Goal: Task Accomplishment & Management: Use online tool/utility

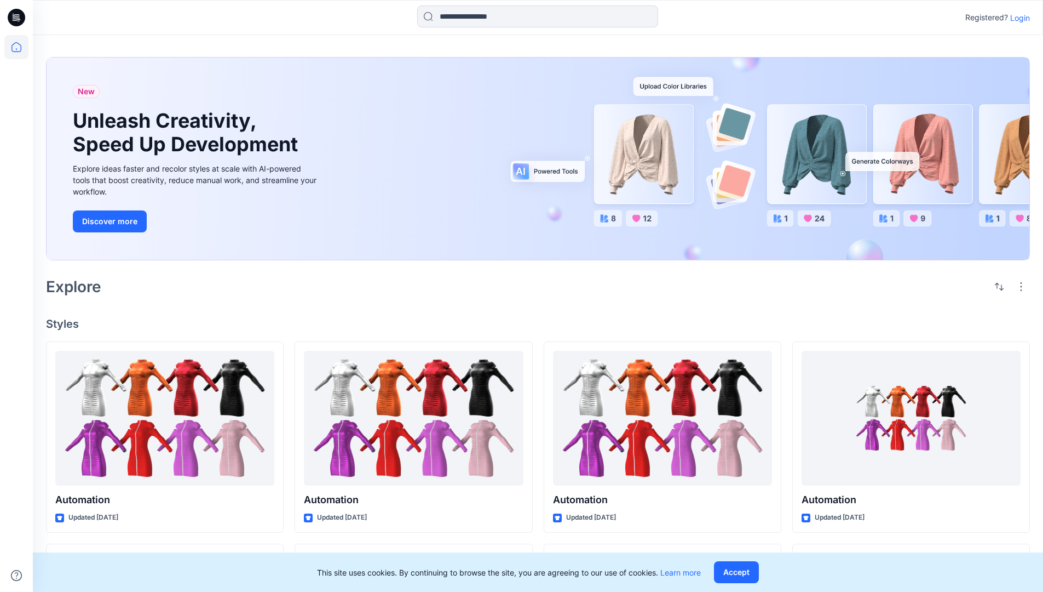
click at [1018, 18] on p "Login" at bounding box center [1021, 18] width 20 height 12
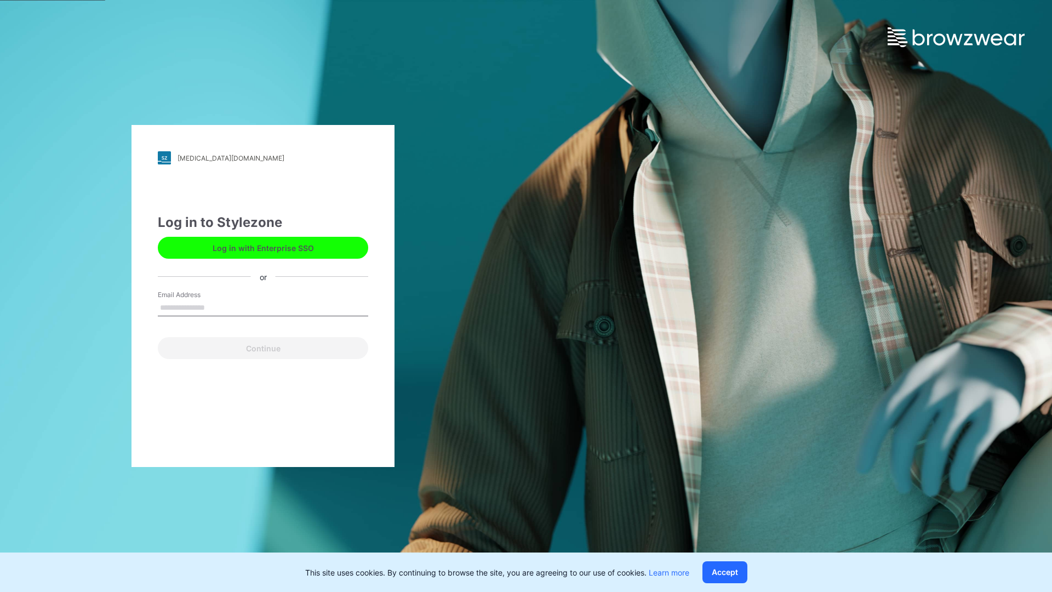
click at [216, 307] on input "Email Address" at bounding box center [263, 308] width 210 height 16
type input "**********"
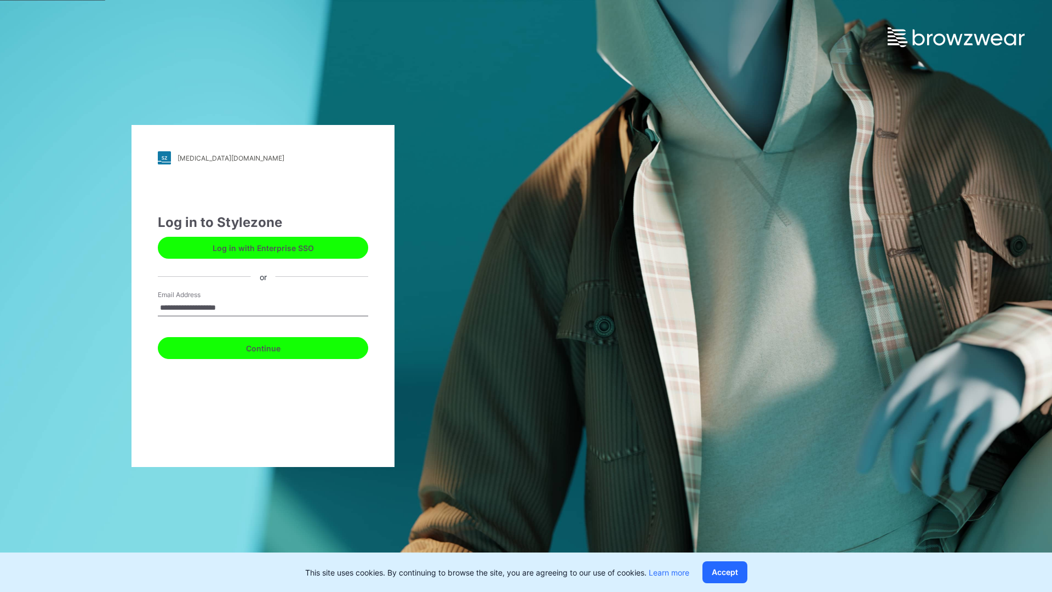
click at [275, 346] on button "Continue" at bounding box center [263, 348] width 210 height 22
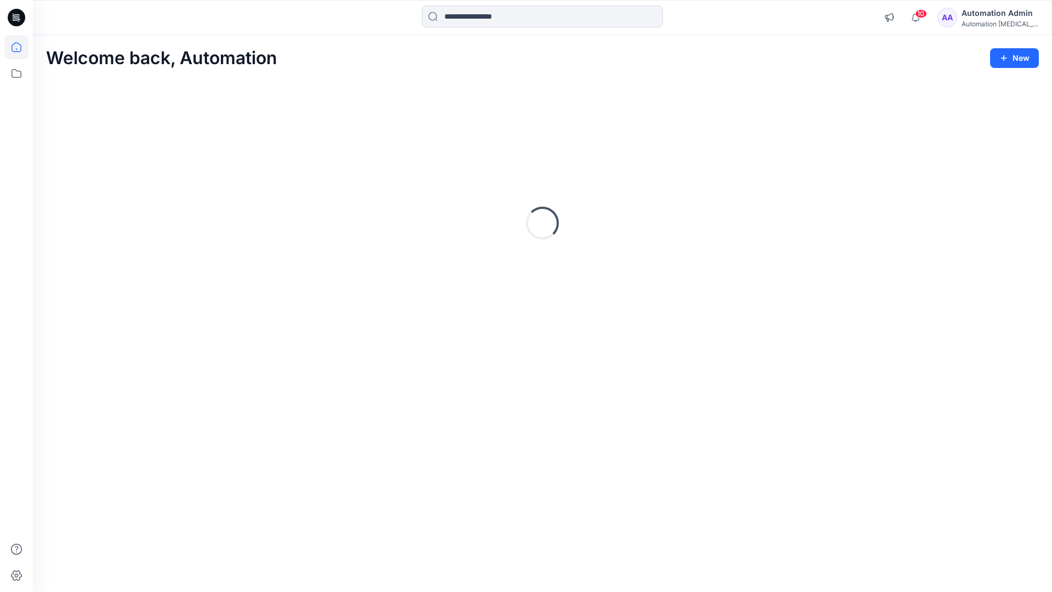
click at [21, 47] on icon at bounding box center [17, 47] width 10 height 10
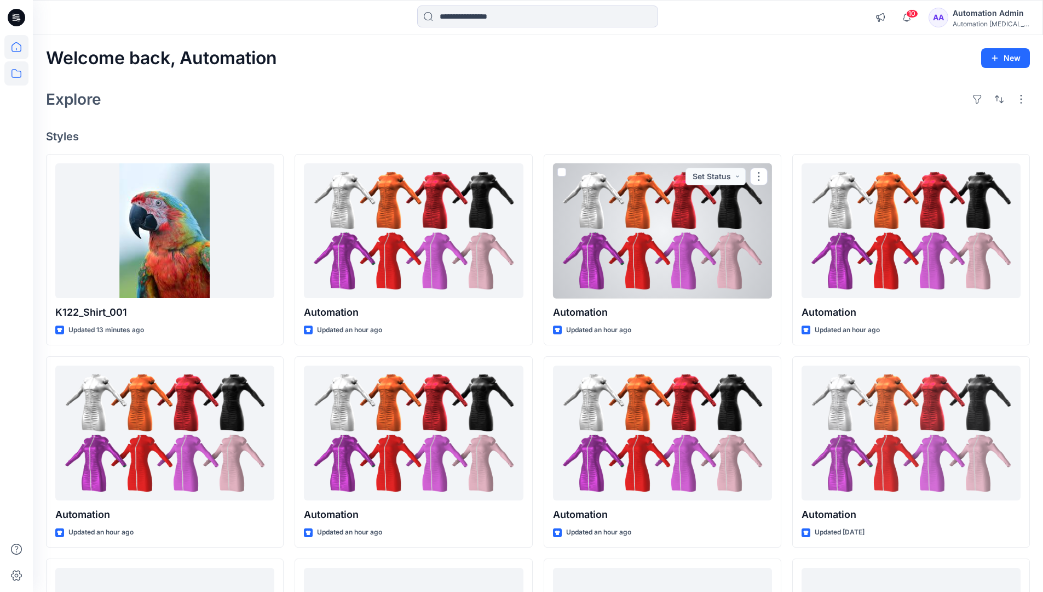
click at [19, 72] on icon at bounding box center [16, 73] width 24 height 24
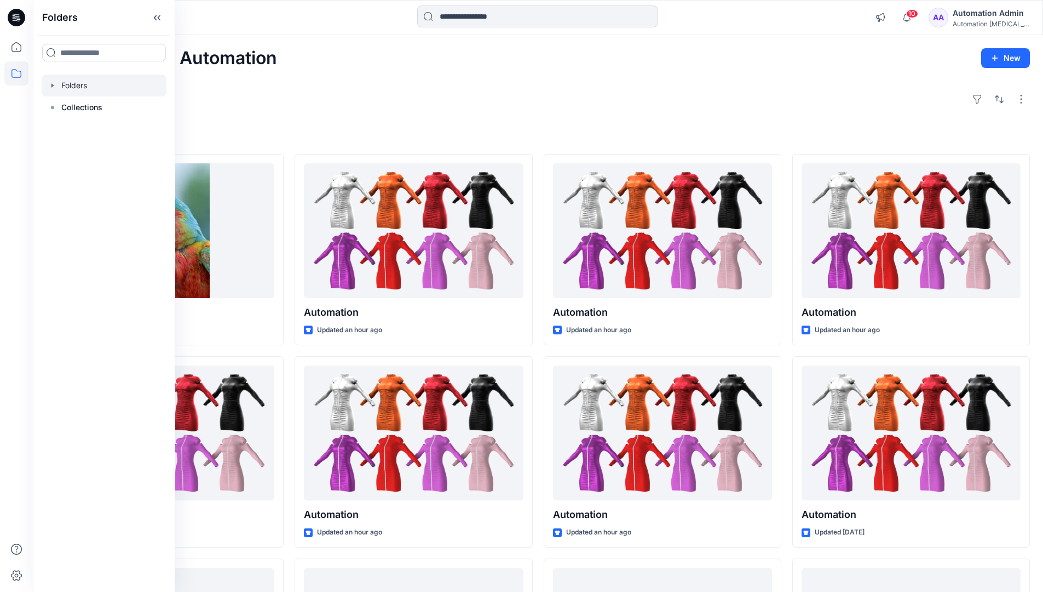
click at [81, 90] on div at bounding box center [104, 85] width 125 height 22
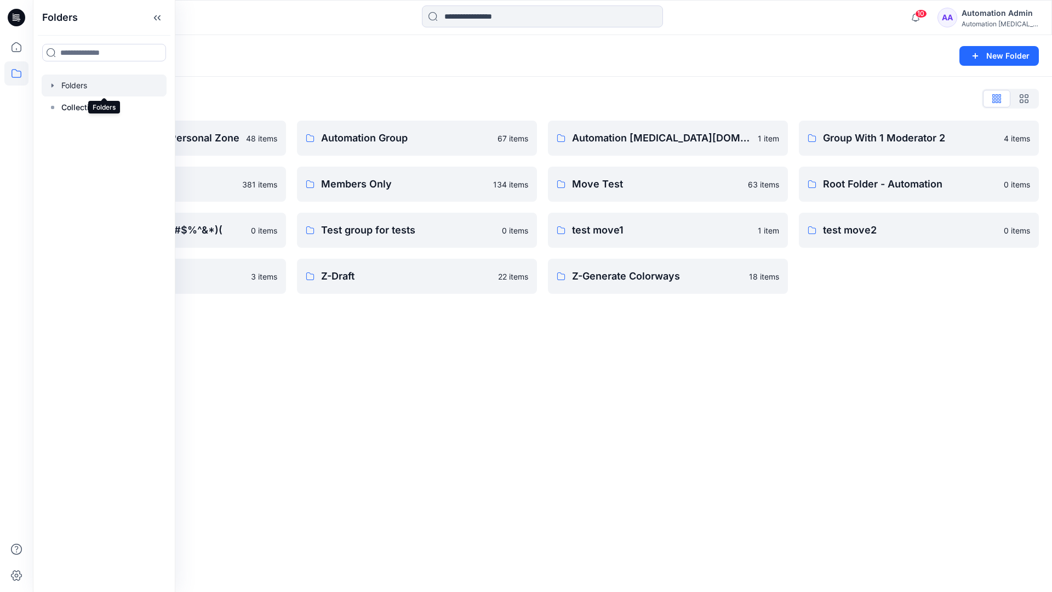
click at [457, 336] on div "Folders New Folder Folders List Automation Admin's Personal Zone 48 items membe…" at bounding box center [542, 313] width 1019 height 556
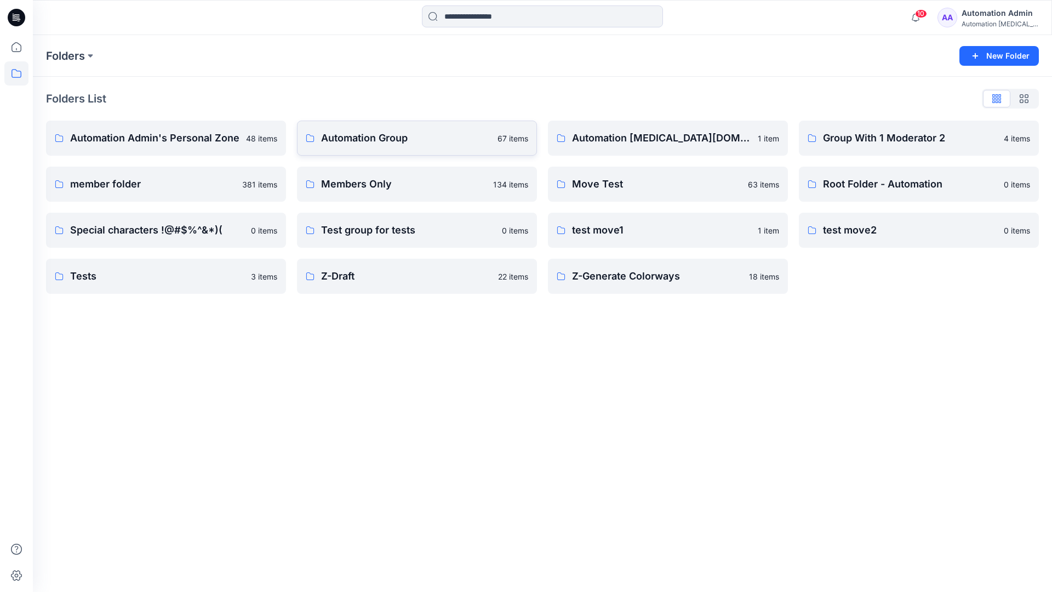
click at [384, 137] on p "Automation Group" at bounding box center [406, 137] width 170 height 15
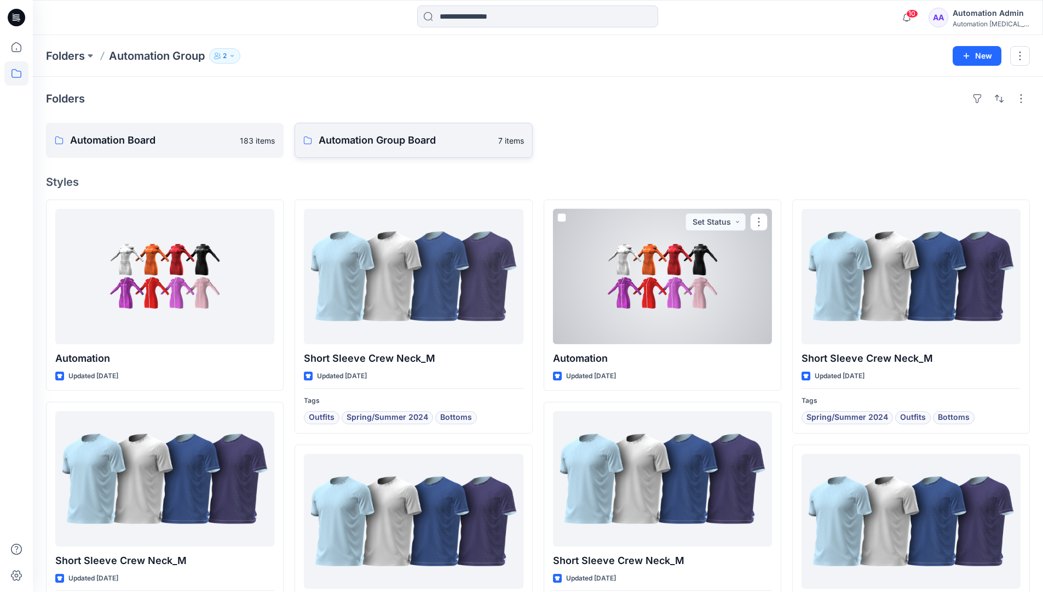
click at [401, 150] on link "Automation Group Board 7 items" at bounding box center [414, 140] width 238 height 35
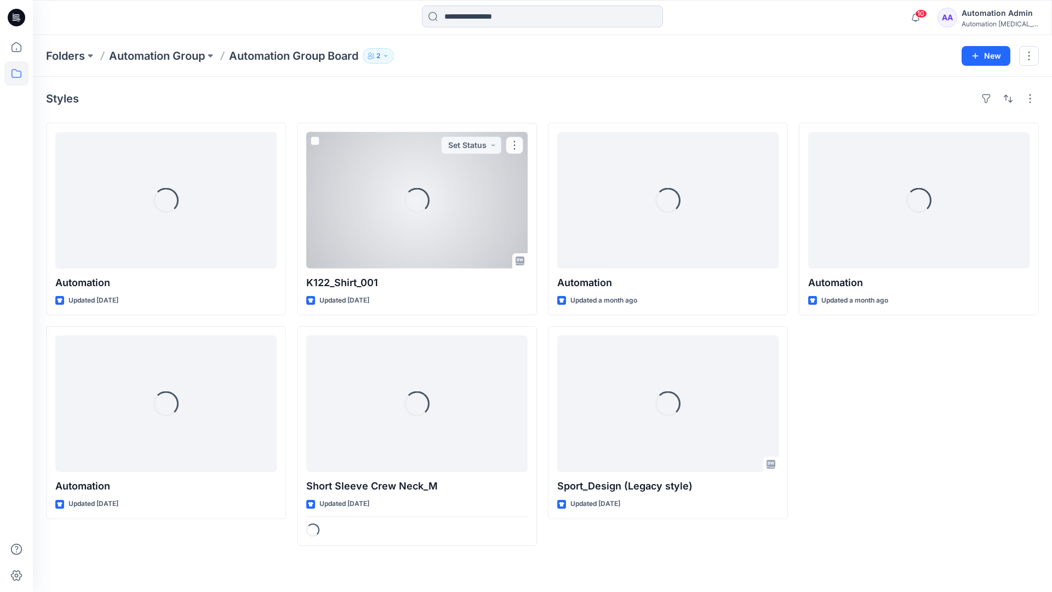
click at [15, 72] on icon at bounding box center [16, 73] width 24 height 24
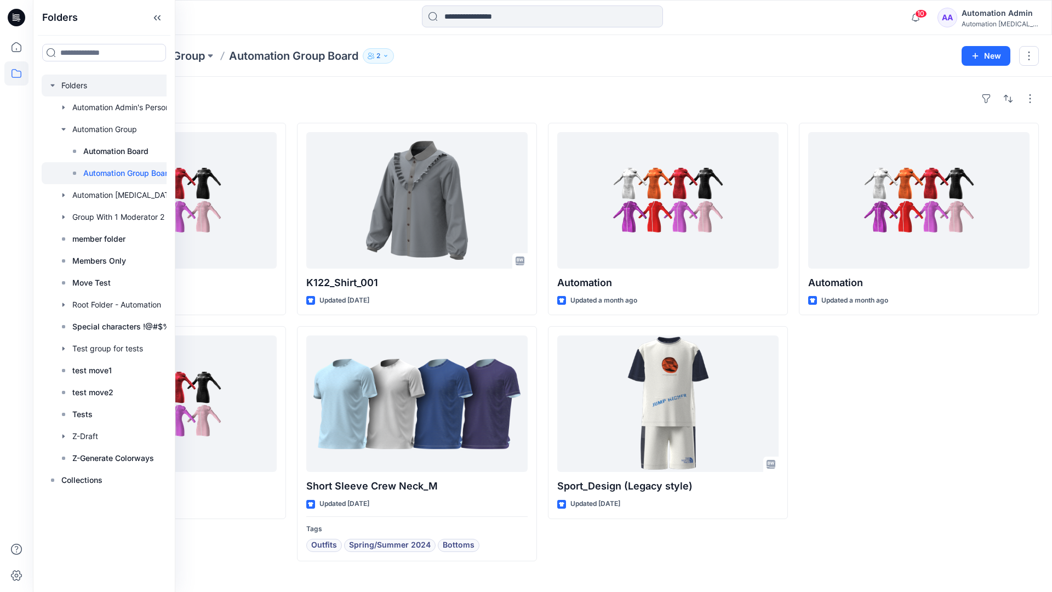
click at [66, 84] on div at bounding box center [118, 85] width 153 height 22
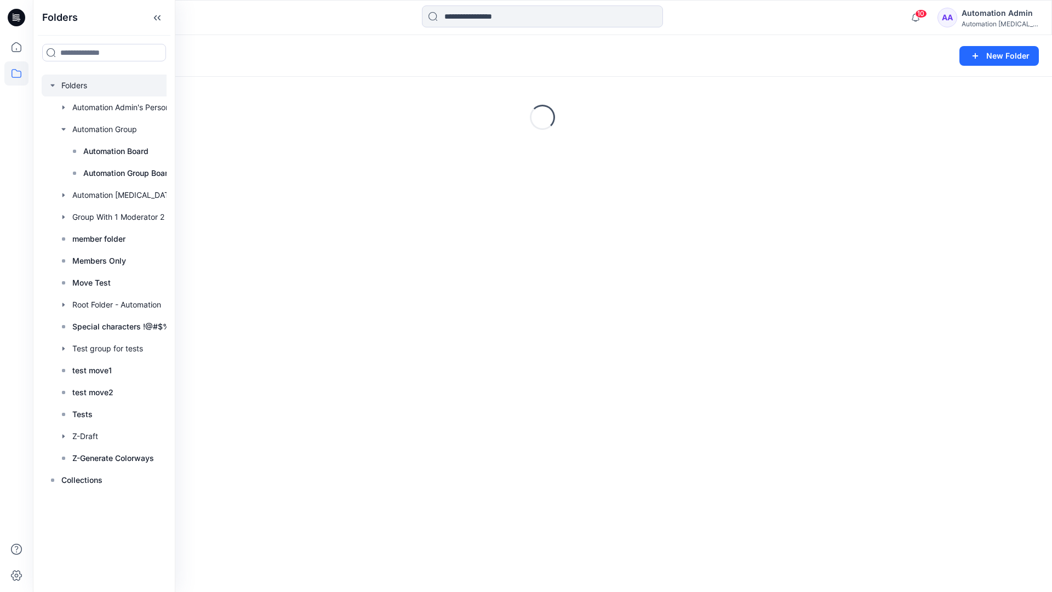
click at [53, 84] on icon "button" at bounding box center [52, 85] width 9 height 9
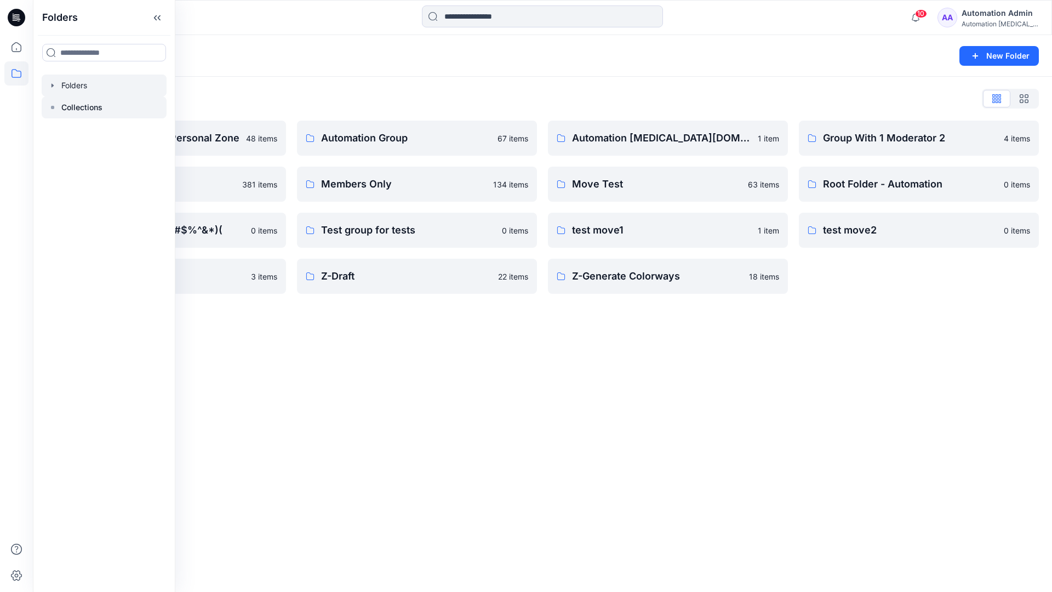
click at [71, 106] on p "Collections" at bounding box center [81, 107] width 41 height 13
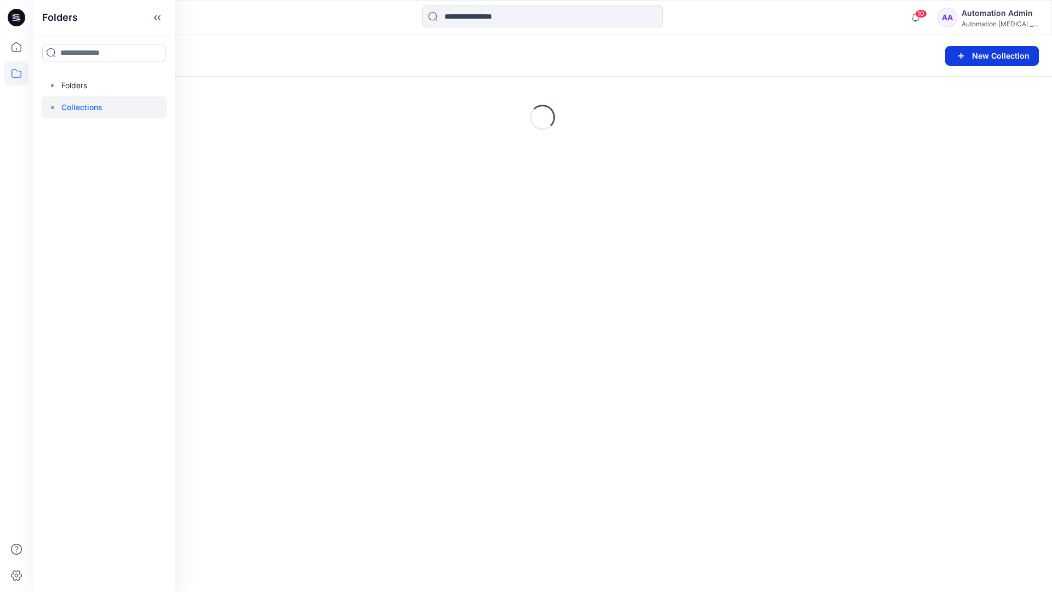
click at [971, 58] on button "New Collection" at bounding box center [992, 56] width 94 height 20
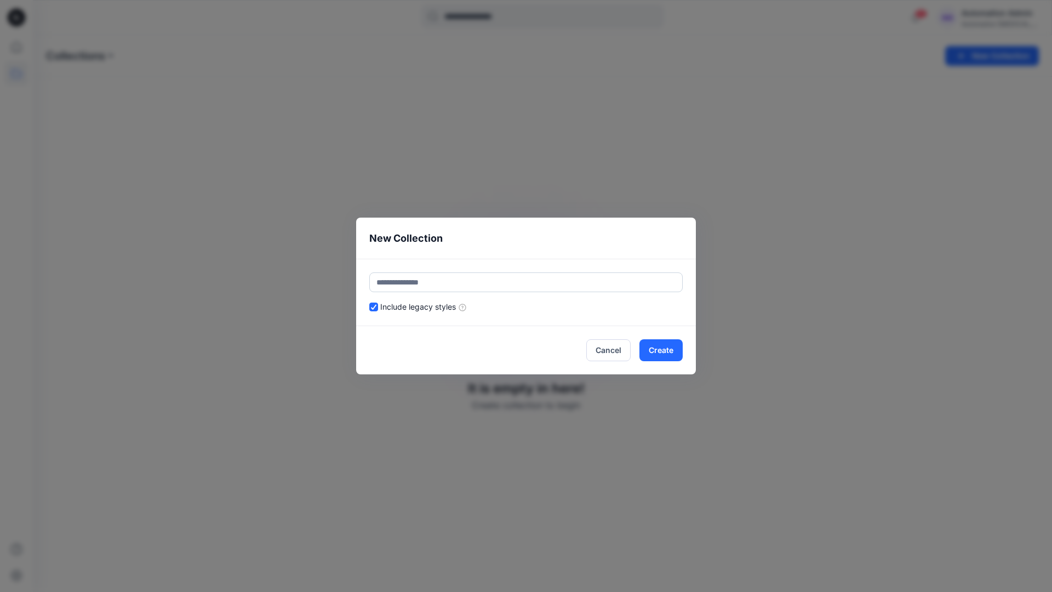
click at [492, 274] on input "text" at bounding box center [525, 282] width 313 height 20
type input "**********"
click at [668, 352] on button "Create" at bounding box center [660, 350] width 43 height 22
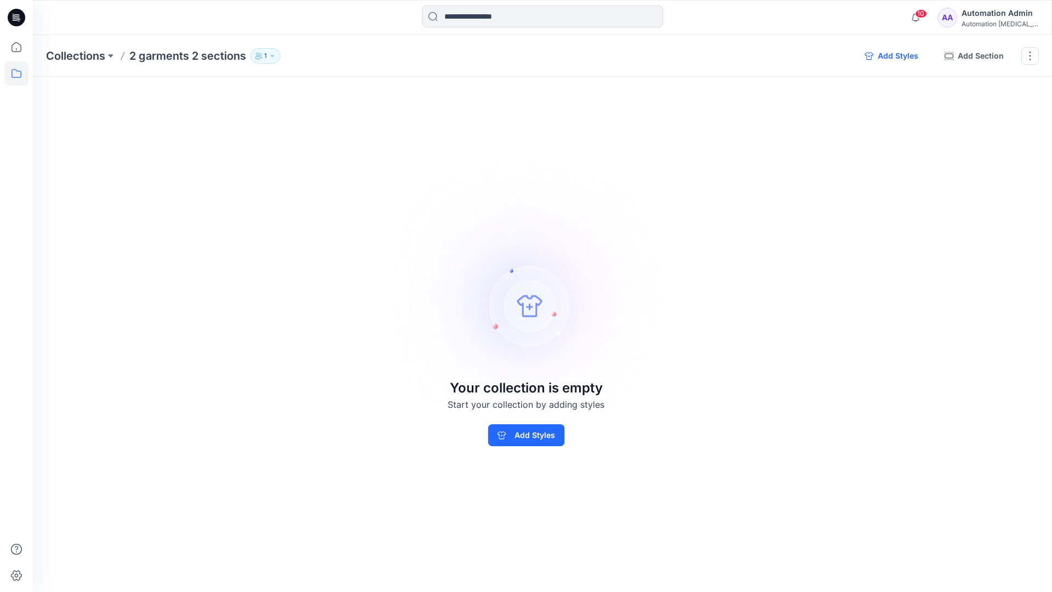
click at [888, 58] on button "Add Styles" at bounding box center [891, 56] width 71 height 18
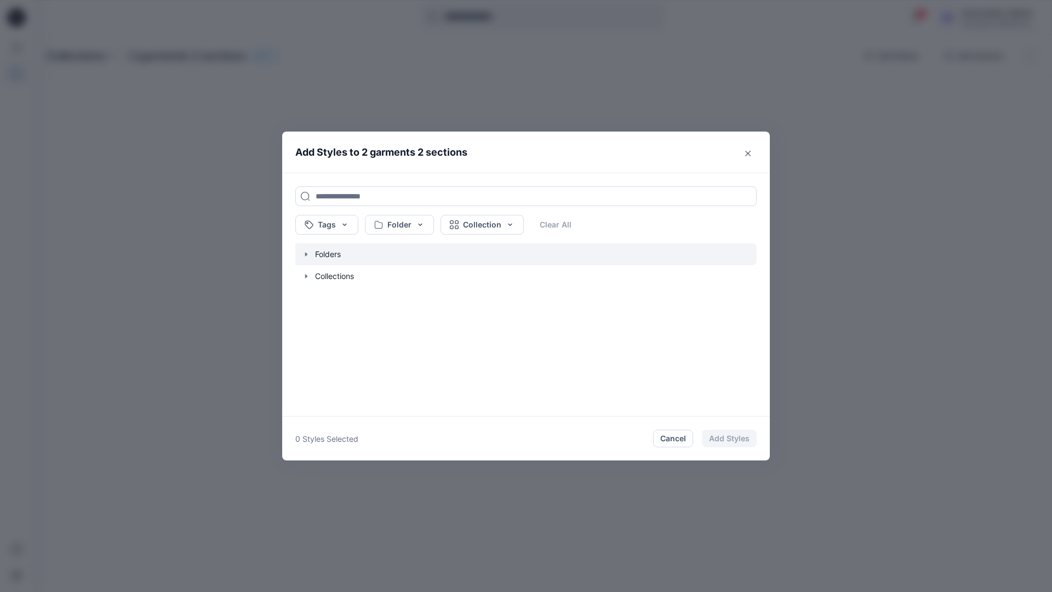
click at [306, 255] on icon "button" at bounding box center [306, 254] width 2 height 4
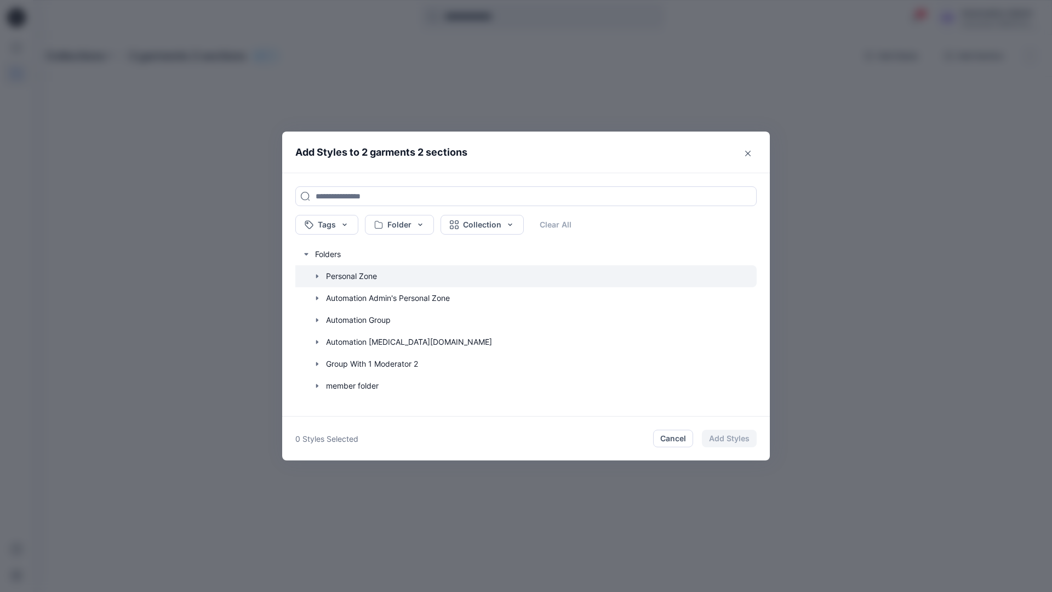
click at [315, 274] on icon "button" at bounding box center [317, 276] width 9 height 9
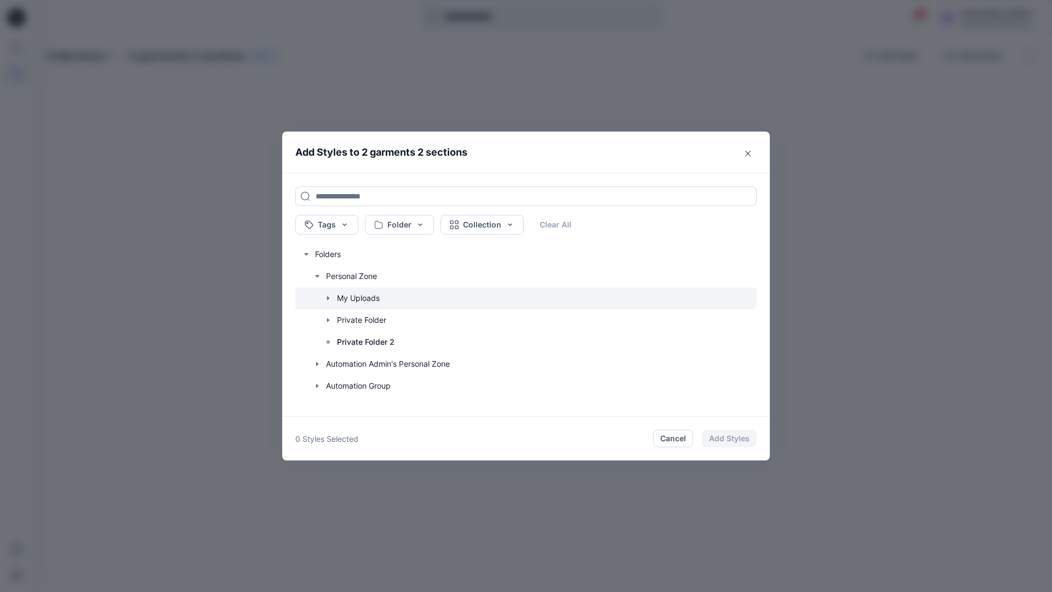
click at [328, 296] on icon "button" at bounding box center [328, 298] width 9 height 9
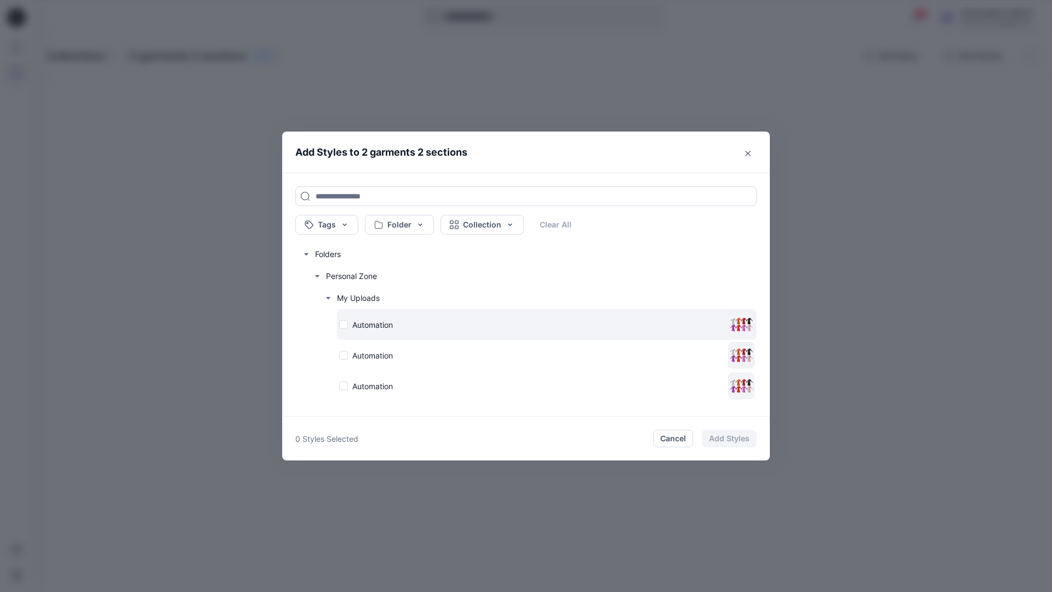
click at [343, 324] on div "Automation" at bounding box center [531, 325] width 384 height 12
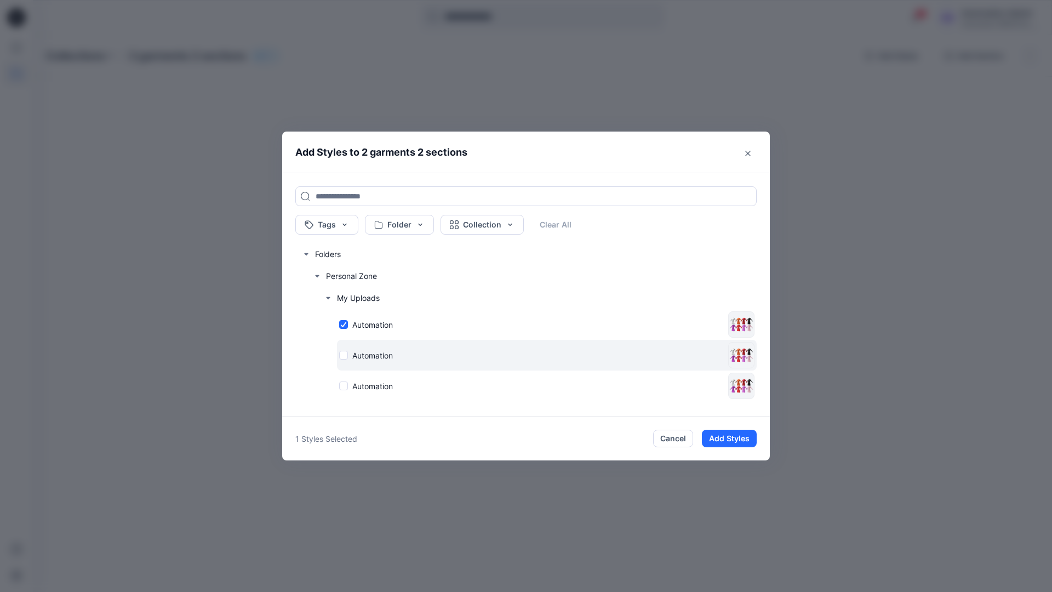
click at [344, 354] on div "Automation" at bounding box center [531, 355] width 384 height 12
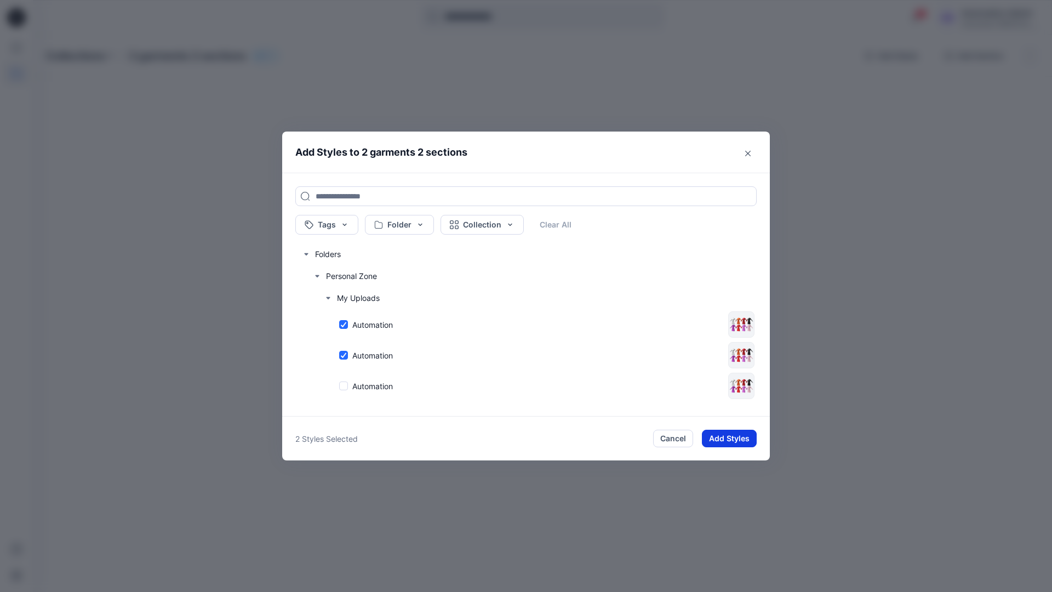
click at [738, 435] on button "Add Styles" at bounding box center [729, 438] width 55 height 18
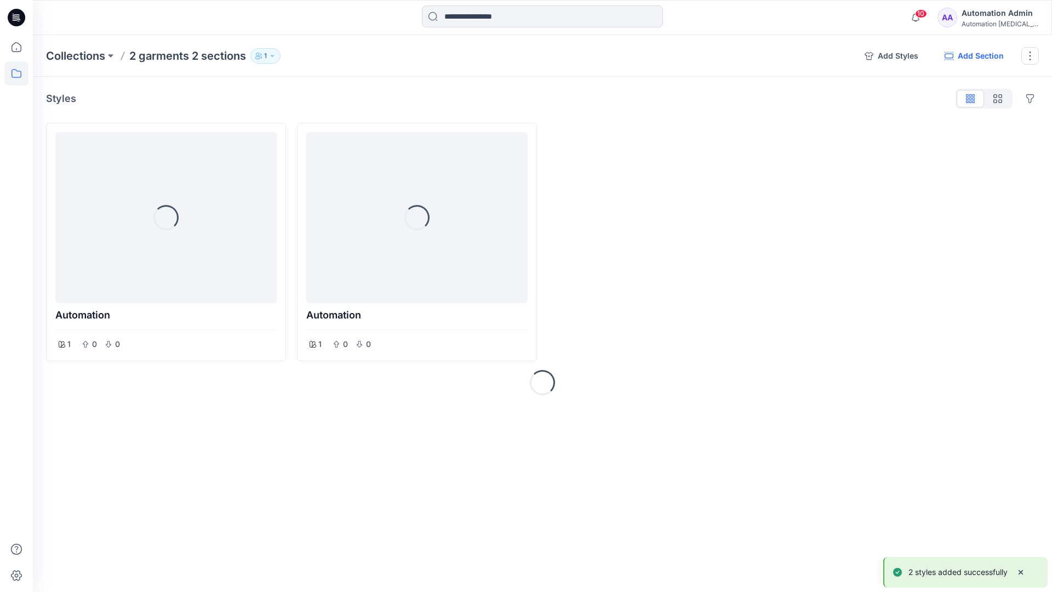
click at [985, 56] on button "Add Section" at bounding box center [973, 56] width 77 height 18
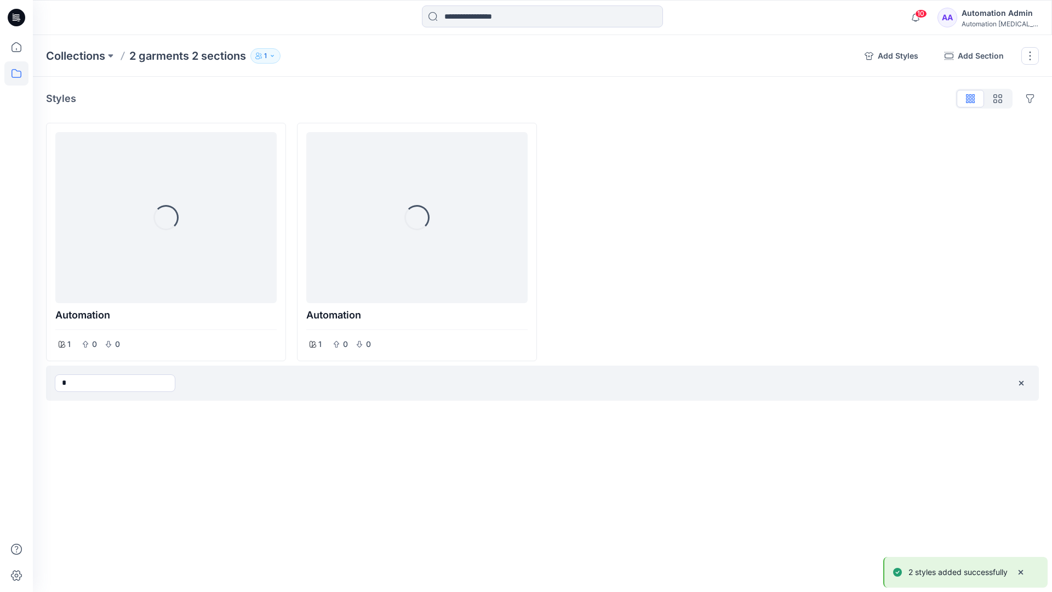
type input "*"
click at [627, 432] on div "Collections 2 garments 2 sections 1 Add Styles Add Section Rename Collection Cl…" at bounding box center [542, 313] width 1019 height 556
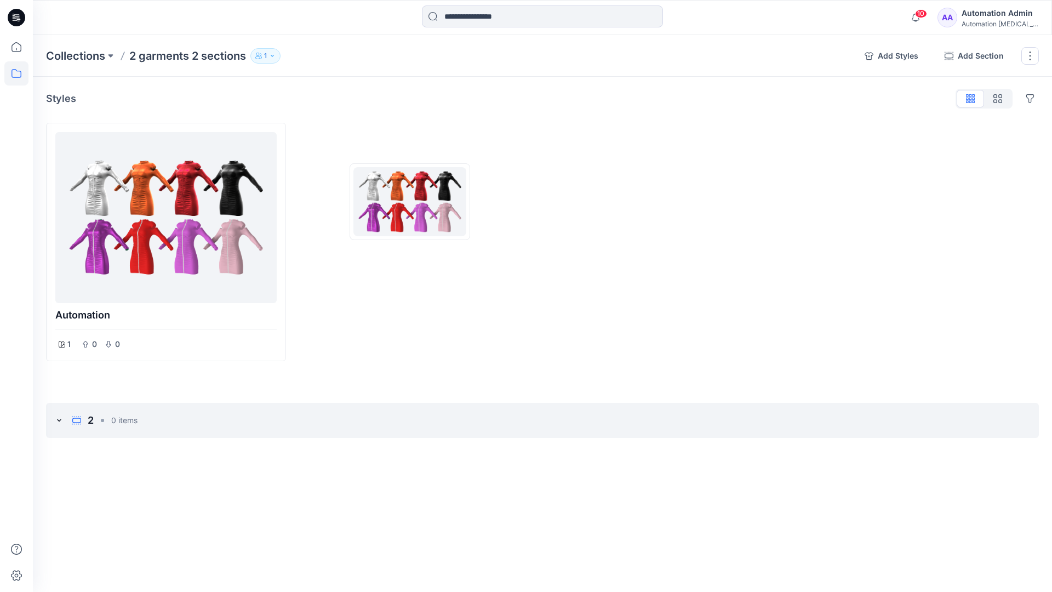
drag, startPoint x: 627, startPoint y: 432, endPoint x: 279, endPoint y: 445, distance: 348.0
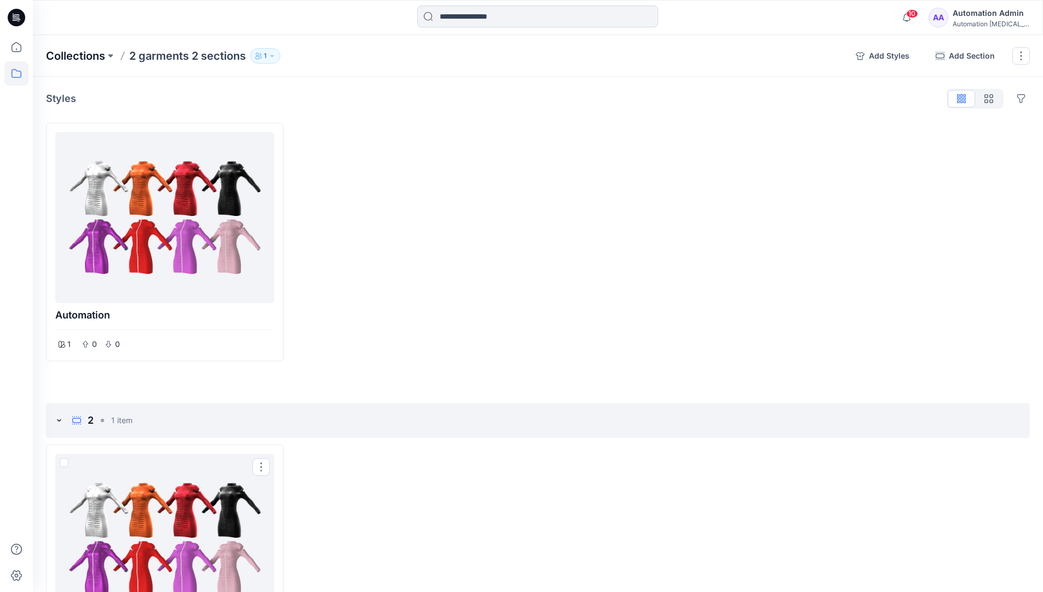
click at [87, 52] on p "Collections" at bounding box center [75, 55] width 59 height 15
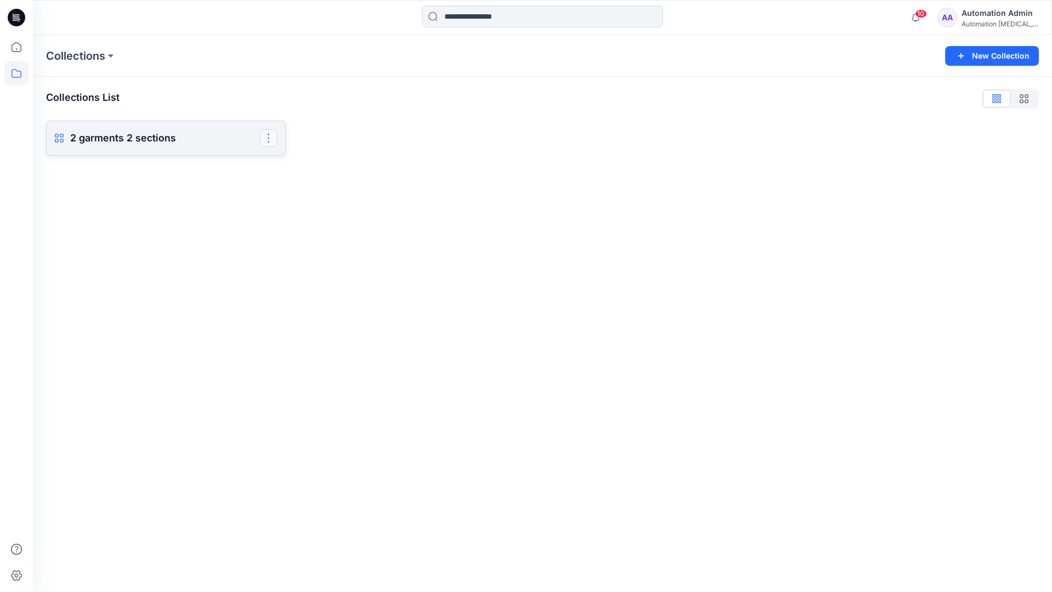
click at [273, 142] on button "button" at bounding box center [269, 138] width 18 height 18
click at [212, 238] on button "Delete Collection" at bounding box center [216, 238] width 118 height 20
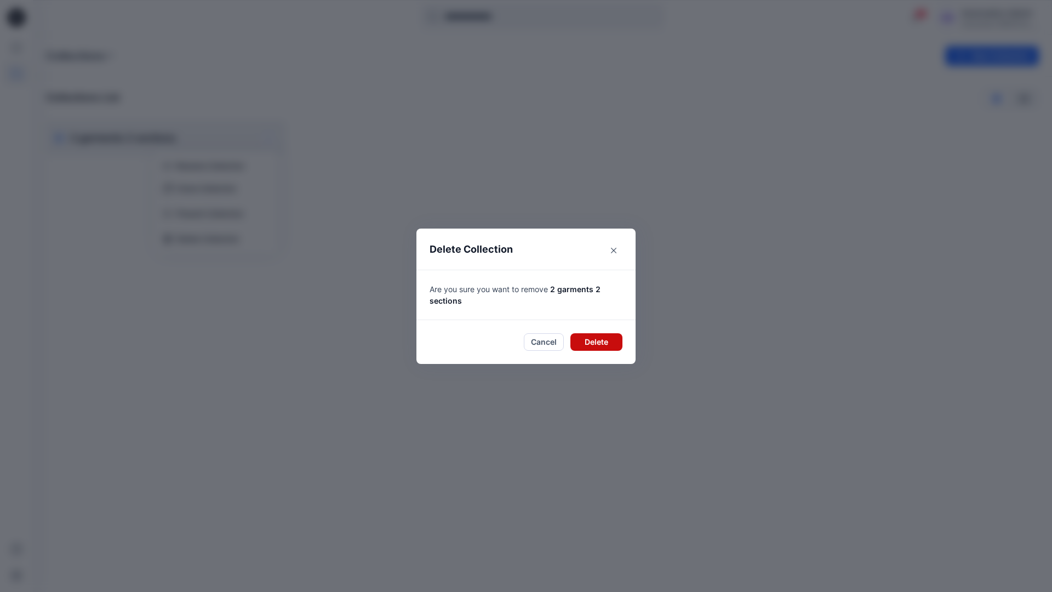
click at [598, 341] on button "Delete" at bounding box center [596, 342] width 52 height 18
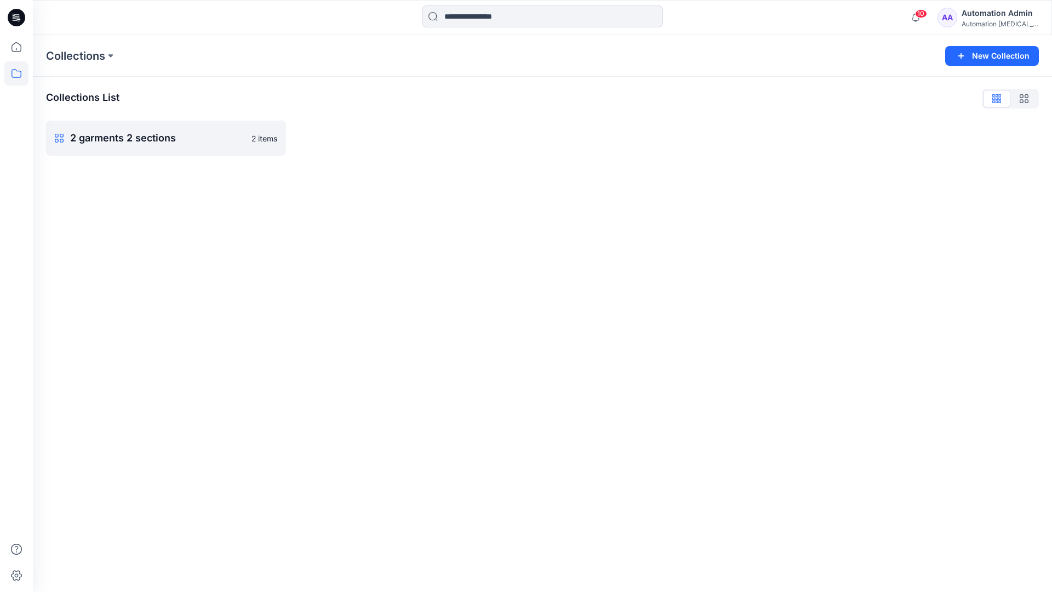
click at [1002, 21] on div "Automation [MEDICAL_DATA]..." at bounding box center [999, 24] width 77 height 8
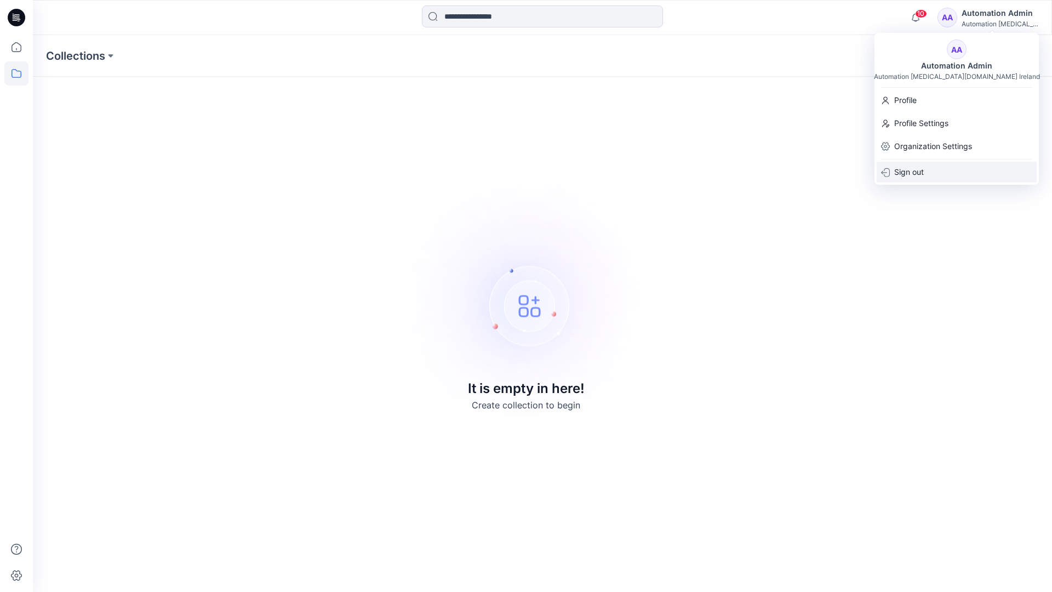
click at [944, 176] on div "Sign out" at bounding box center [956, 172] width 160 height 21
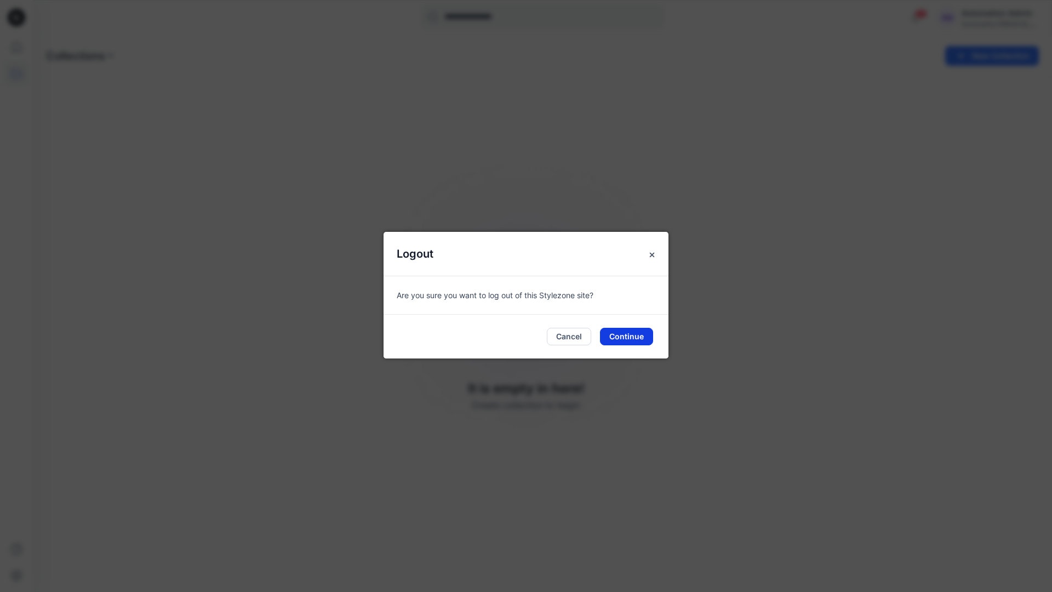
click at [632, 336] on button "Continue" at bounding box center [626, 337] width 53 height 18
